Goal: Information Seeking & Learning: Check status

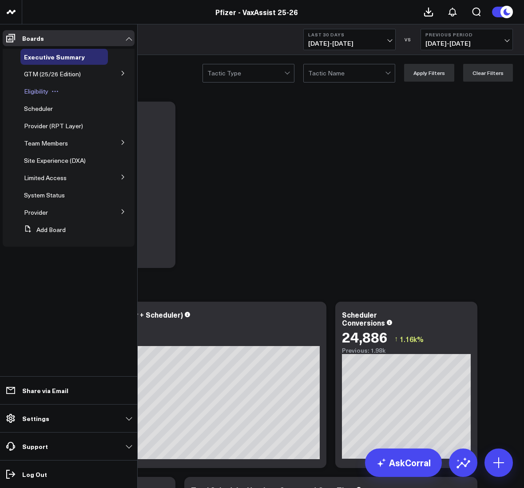
click at [33, 87] on span "Eligibility" at bounding box center [36, 91] width 24 height 8
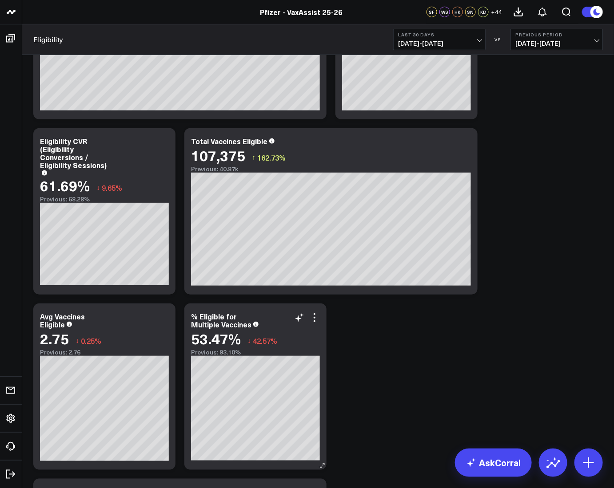
scroll to position [111, 0]
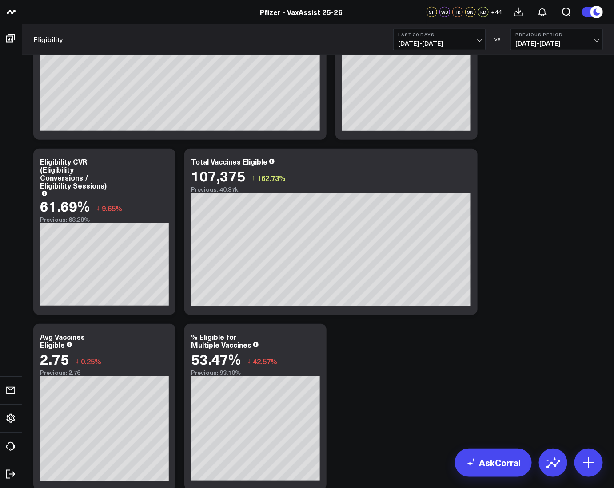
click at [542, 32] on b "Previous Period" at bounding box center [556, 34] width 83 height 5
click at [531, 98] on link "YoY" at bounding box center [556, 93] width 91 height 17
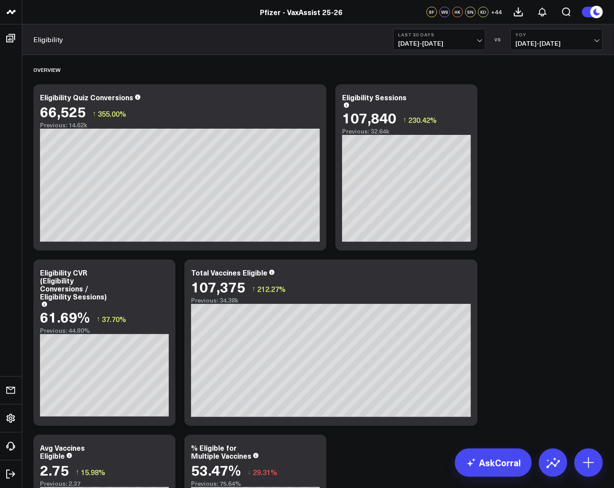
scroll to position [111, 0]
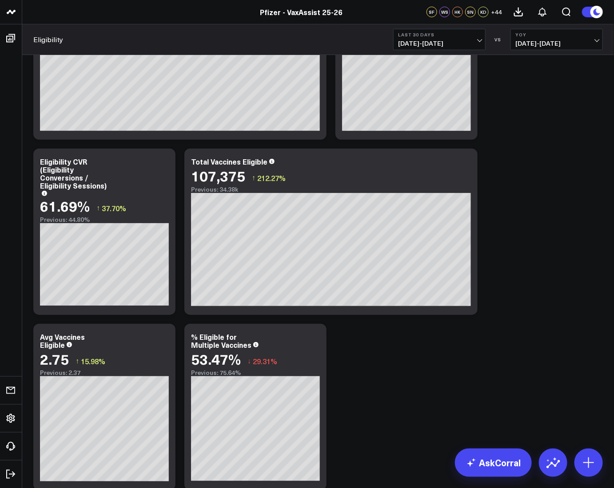
click at [469, 165] on icon at bounding box center [465, 163] width 11 height 11
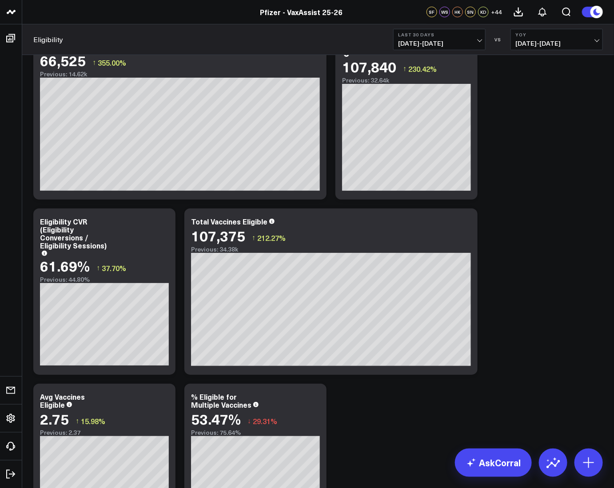
scroll to position [56, 0]
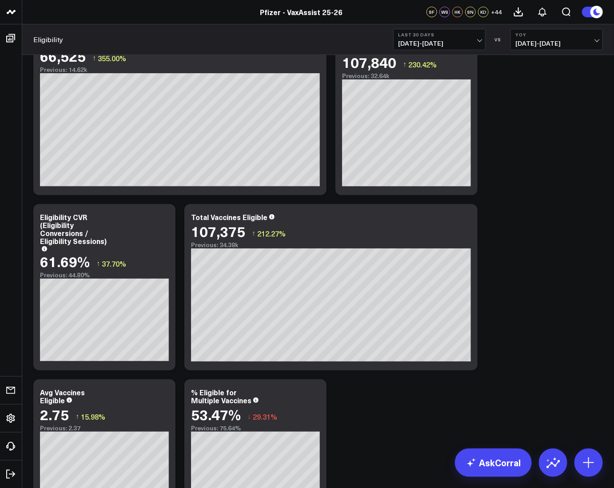
drag, startPoint x: 411, startPoint y: 435, endPoint x: 409, endPoint y: 429, distance: 6.0
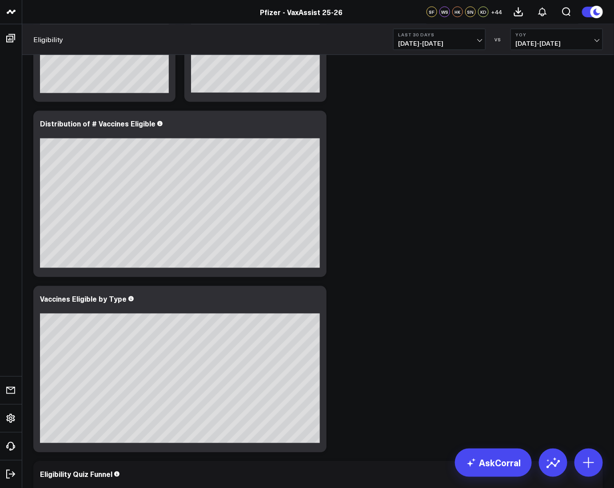
scroll to position [722, 0]
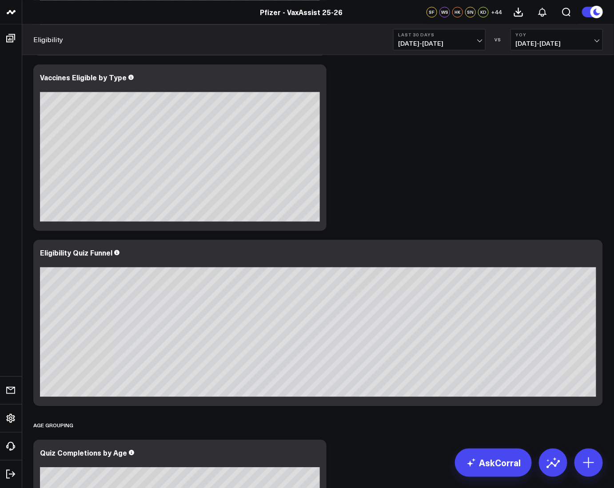
drag, startPoint x: 371, startPoint y: 425, endPoint x: 382, endPoint y: 410, distance: 18.4
click at [371, 373] on div "Age Grouping" at bounding box center [317, 425] width 569 height 20
click at [591, 254] on icon at bounding box center [591, 254] width 2 height 2
drag, startPoint x: 364, startPoint y: 163, endPoint x: 371, endPoint y: 163, distance: 7.1
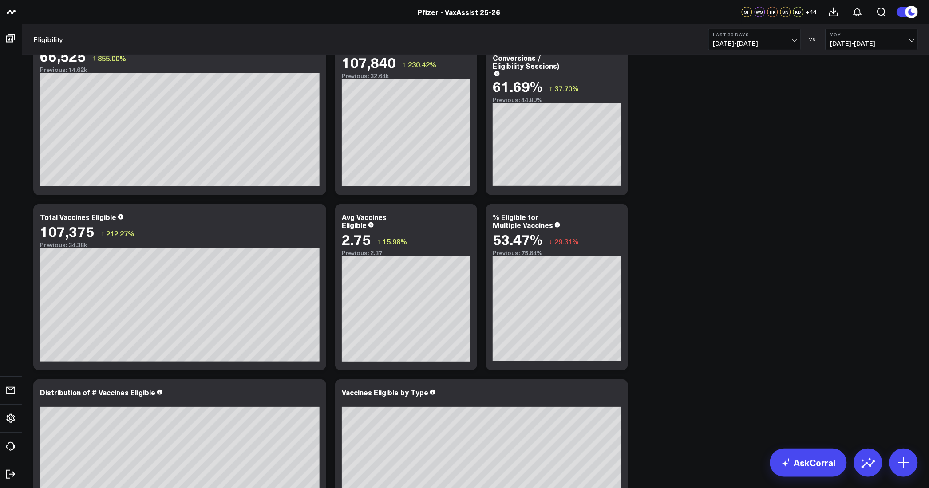
scroll to position [333, 0]
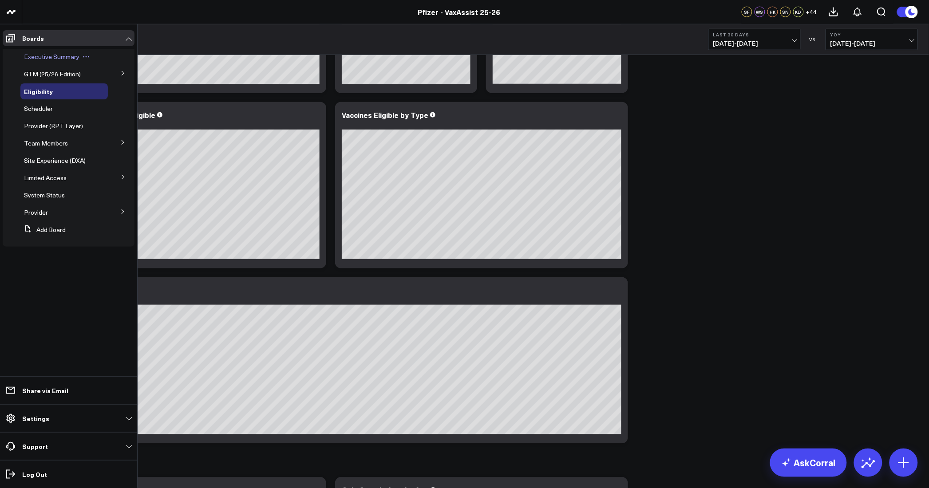
click at [61, 56] on span "Executive Summary" at bounding box center [52, 56] width 56 height 8
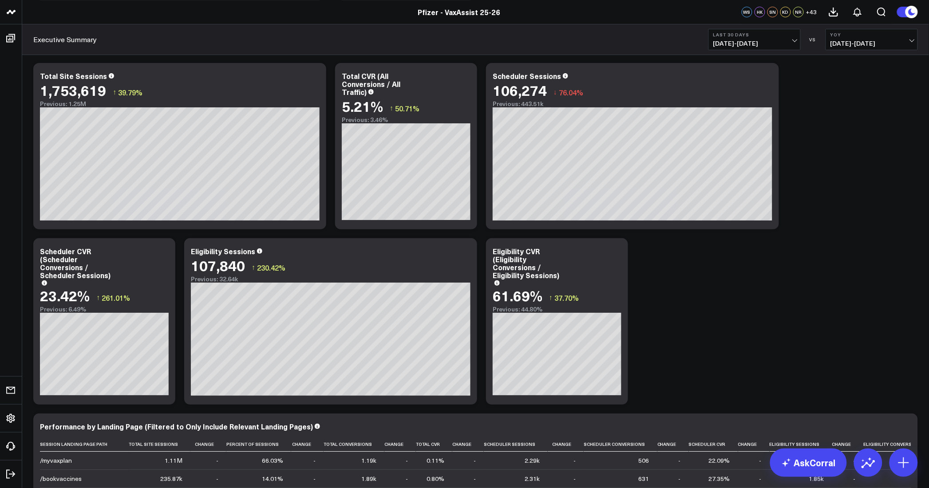
scroll to position [833, 0]
